Goal: Communication & Community: Ask a question

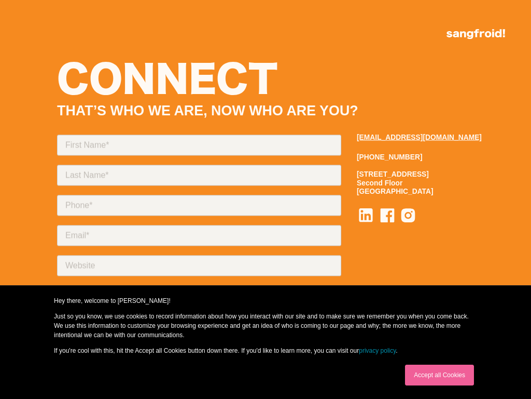
scroll to position [5026, 0]
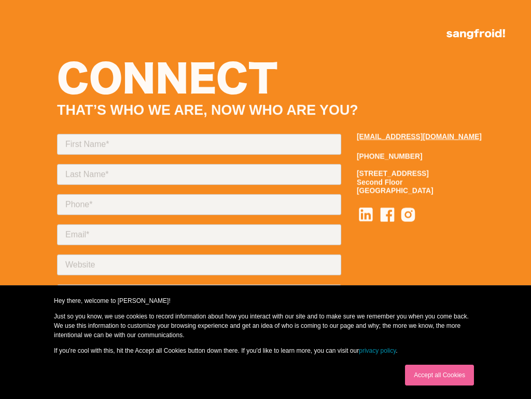
click at [440, 375] on link "Accept all Cookies" at bounding box center [439, 374] width 69 height 21
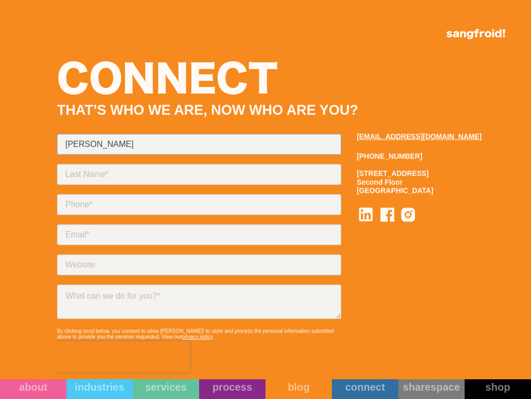
type input "Brenda Cruz"
type input "9093130741"
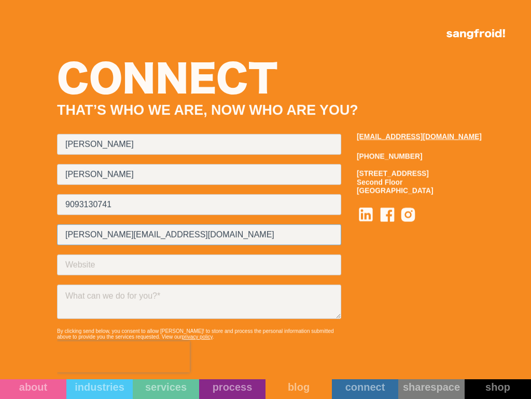
type input "b.cruz@virtualhelppartner.com"
type input "Virtual Help Partner"
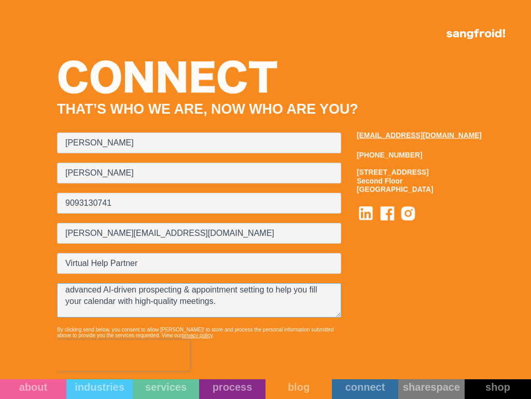
type textarea "Hi there, I tried emailing you, but it bounced for some reason... so I’m reachi…"
click at [82, 393] on link "industries" at bounding box center [99, 389] width 66 height 20
